Goal: Task Accomplishment & Management: Use online tool/utility

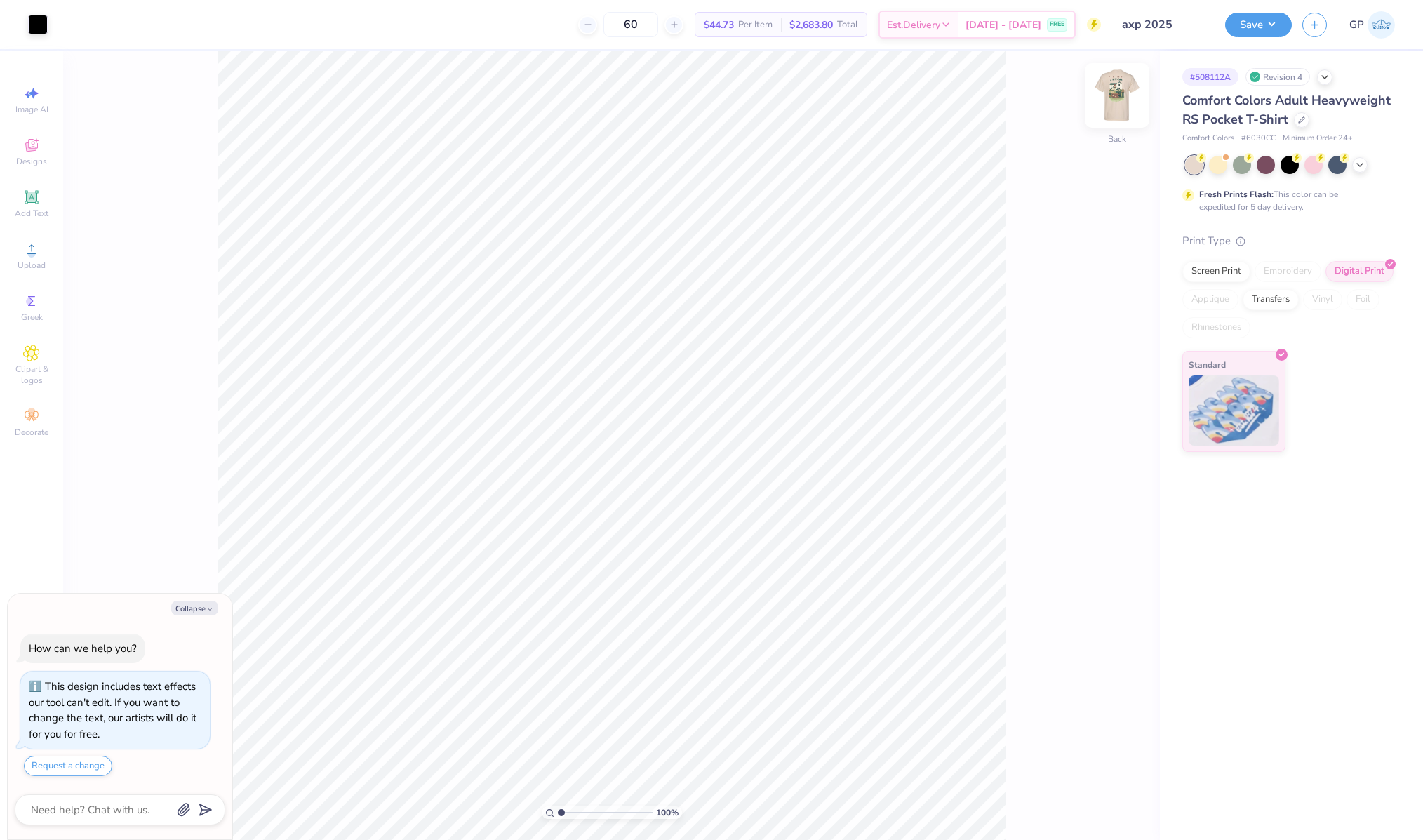
click at [1122, 92] on img at bounding box center [1116, 95] width 56 height 56
click at [27, 272] on div "Upload" at bounding box center [31, 256] width 49 height 42
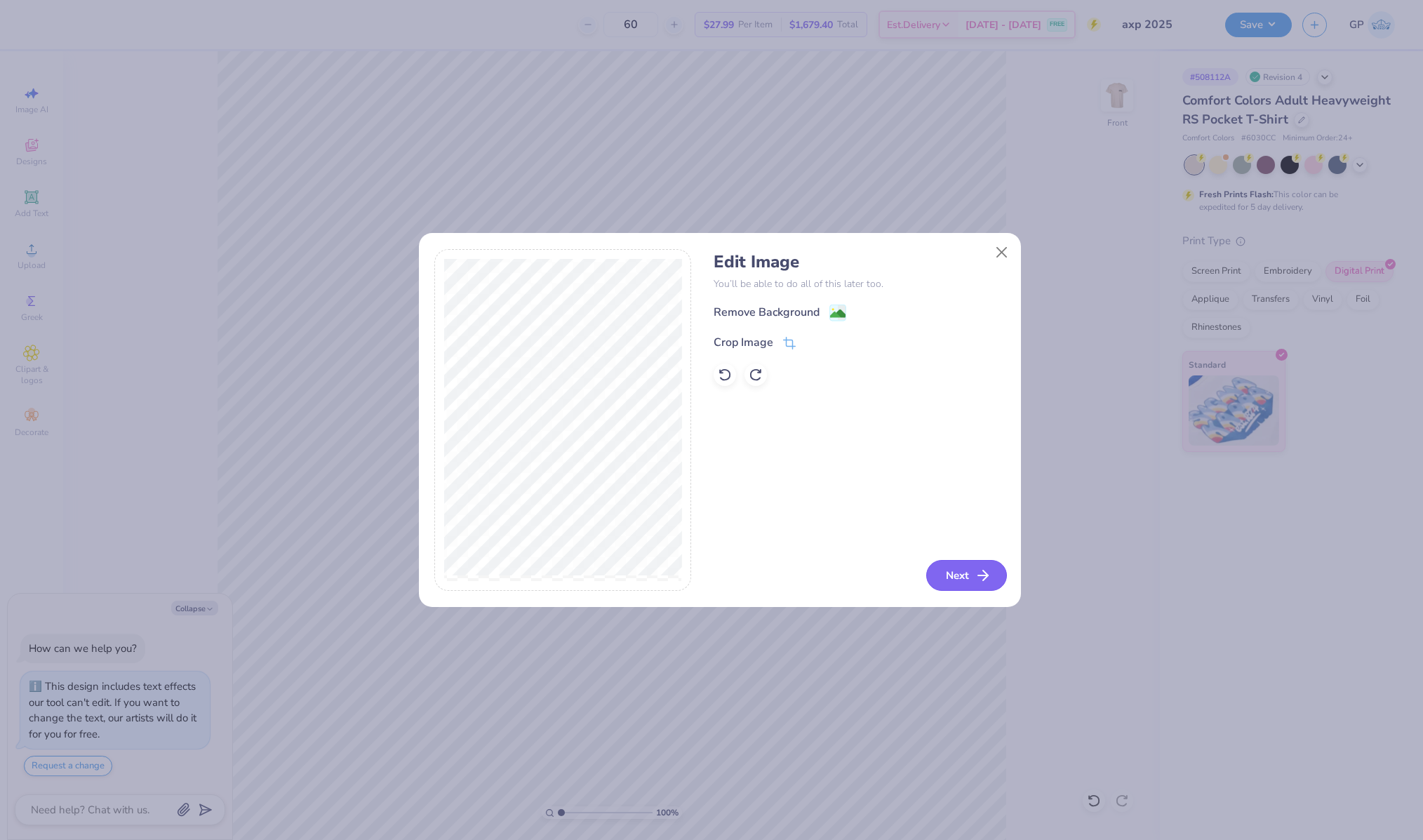
click at [968, 568] on button "Next" at bounding box center [966, 574] width 80 height 30
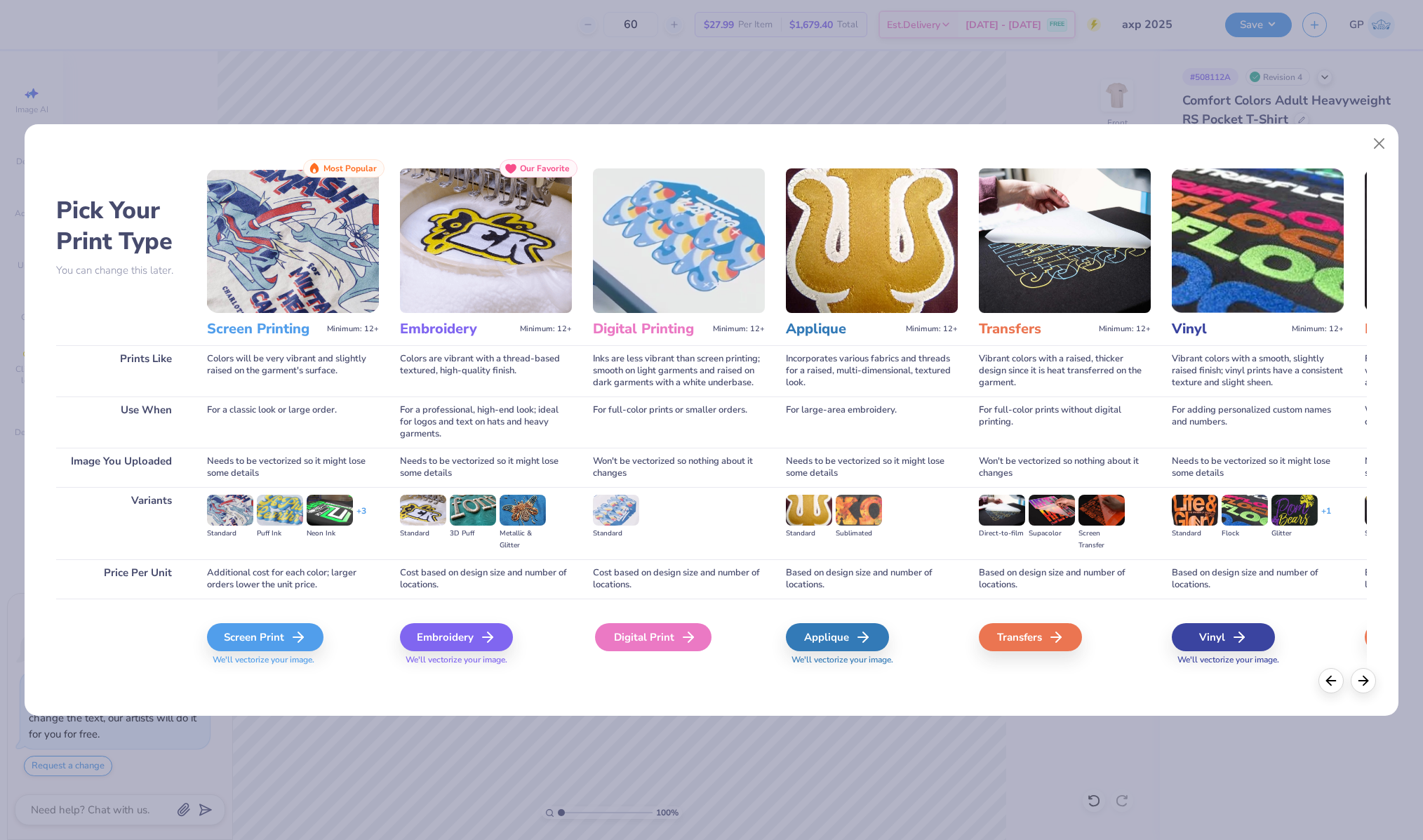
click at [636, 634] on div "Digital Print" at bounding box center [653, 637] width 116 height 28
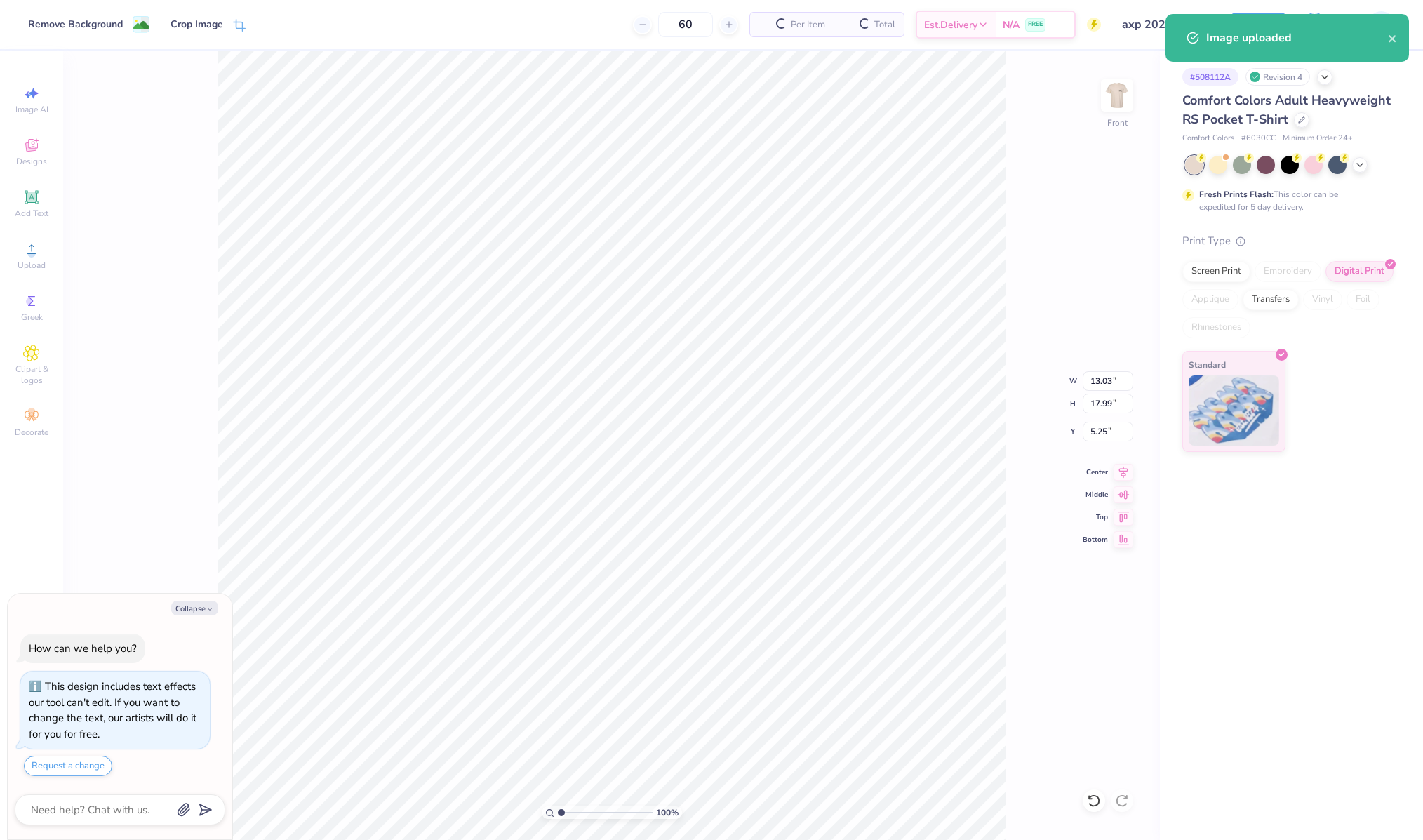
type textarea "x"
click at [1098, 409] on input "17.99" at bounding box center [1107, 402] width 51 height 19
type input "16"
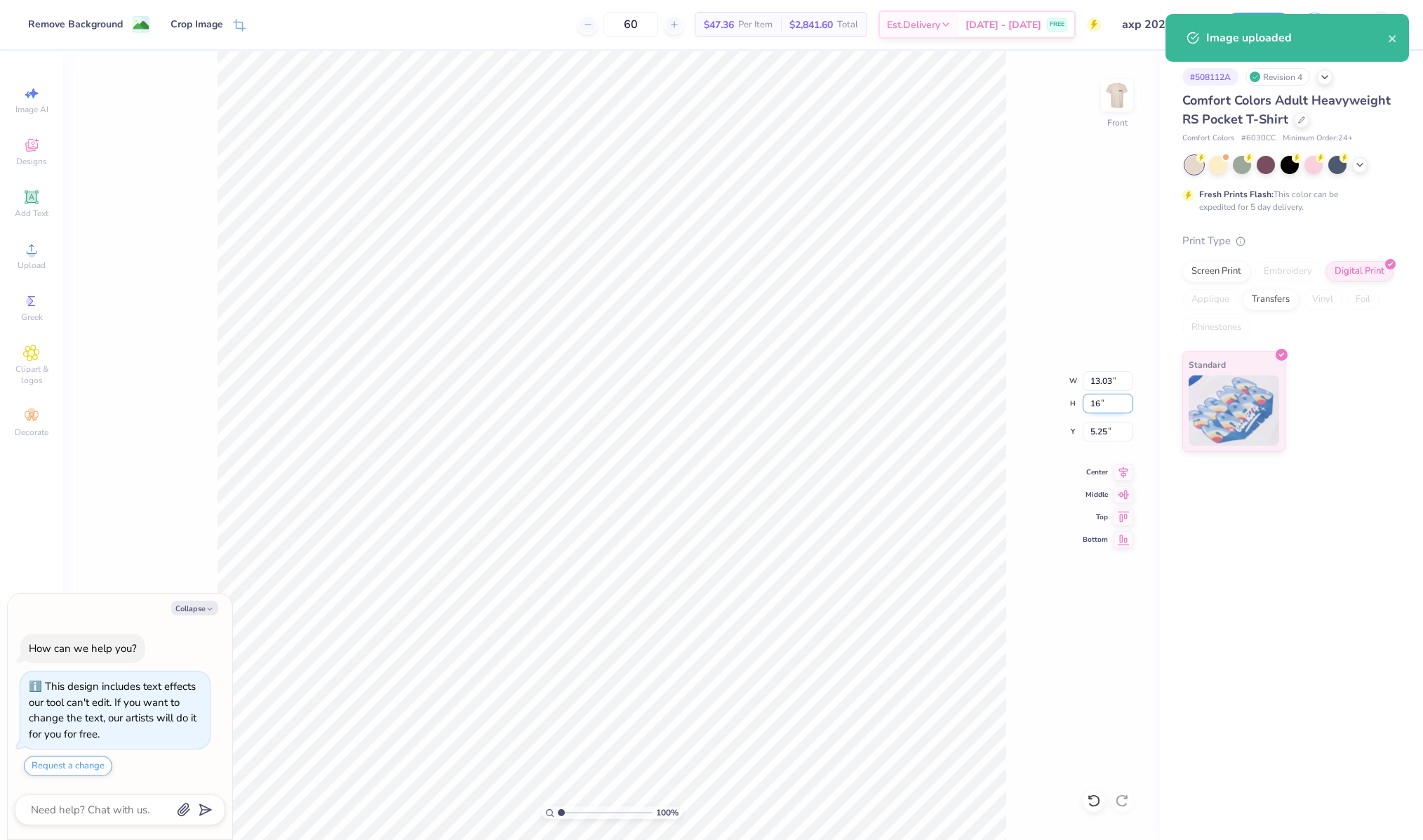
type textarea "x"
type input "11.59"
type input "16.00"
type input "6.25"
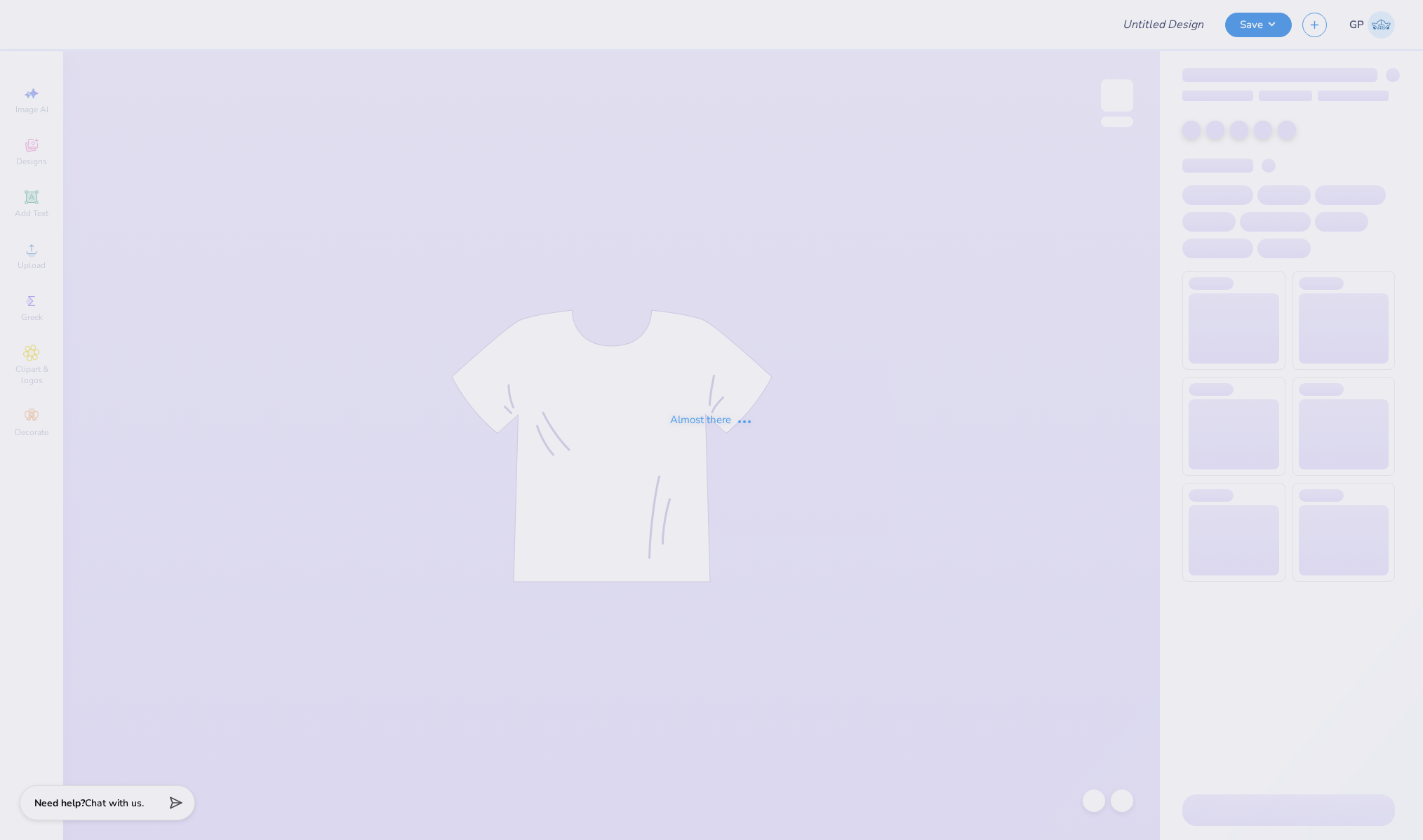
type input "PARENTS WEEKEND"
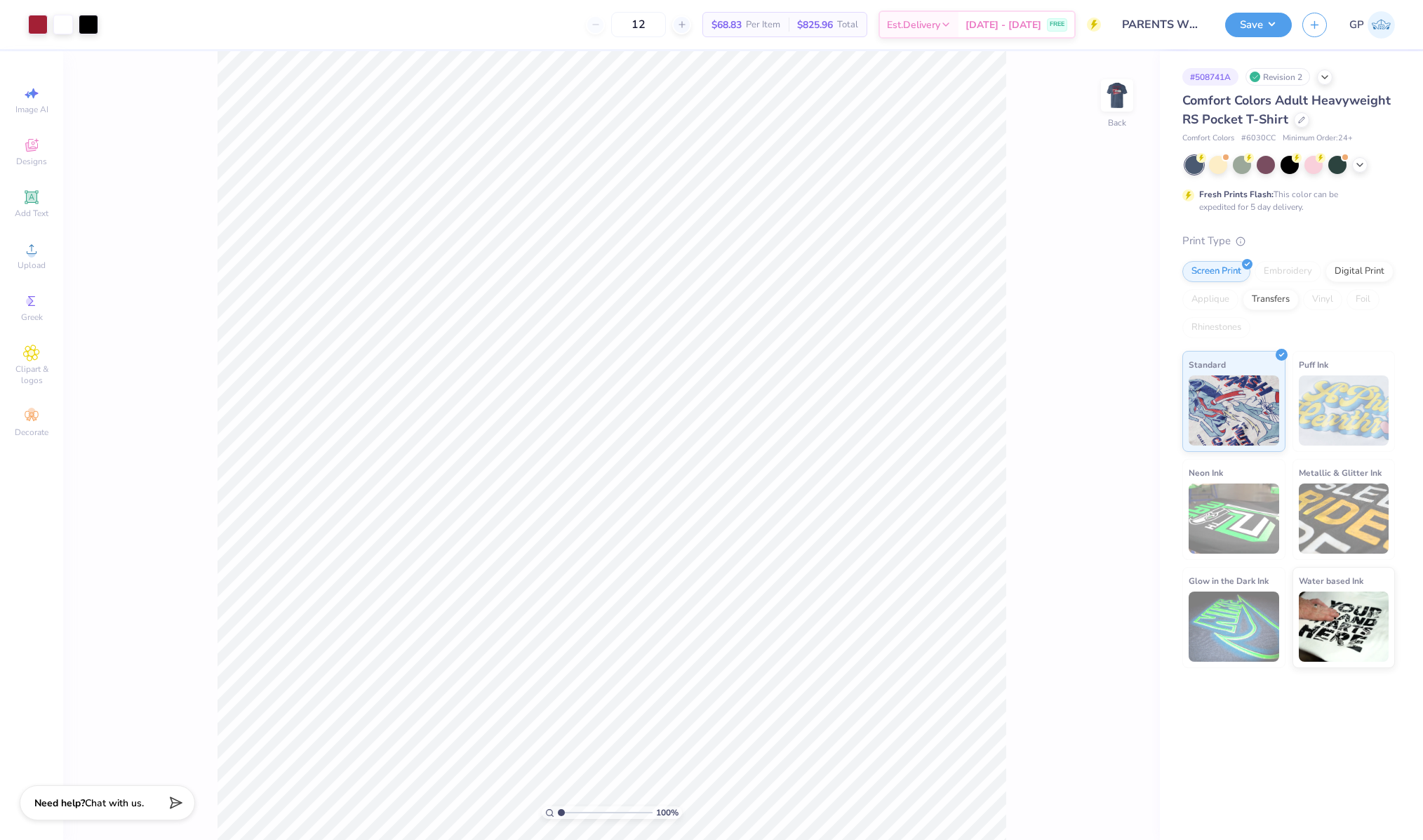
click at [184, 387] on div "100 % Back" at bounding box center [611, 445] width 1097 height 788
